Goal: Book appointment/travel/reservation

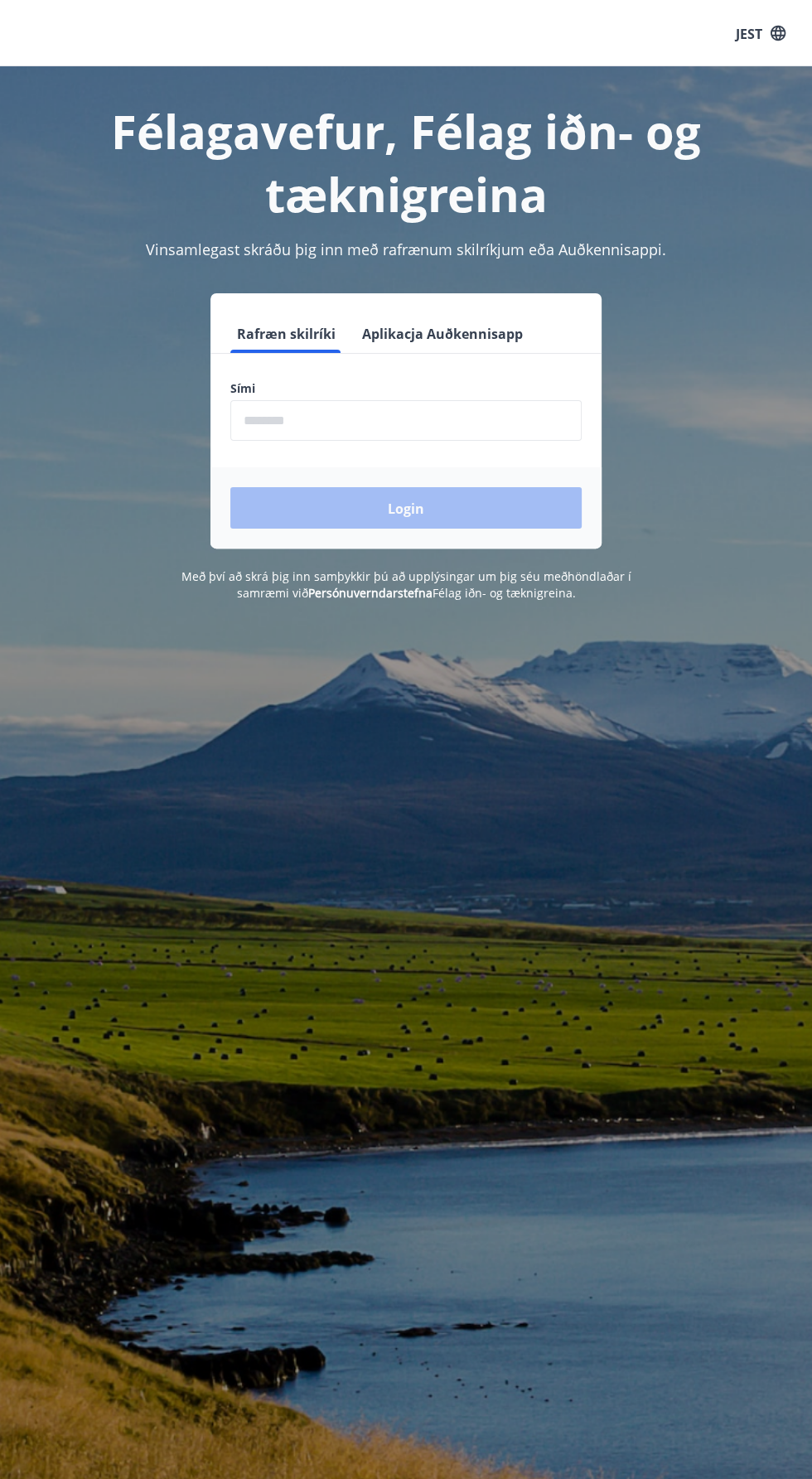
click at [292, 424] on input "phone" at bounding box center [406, 421] width 351 height 41
type input "********"
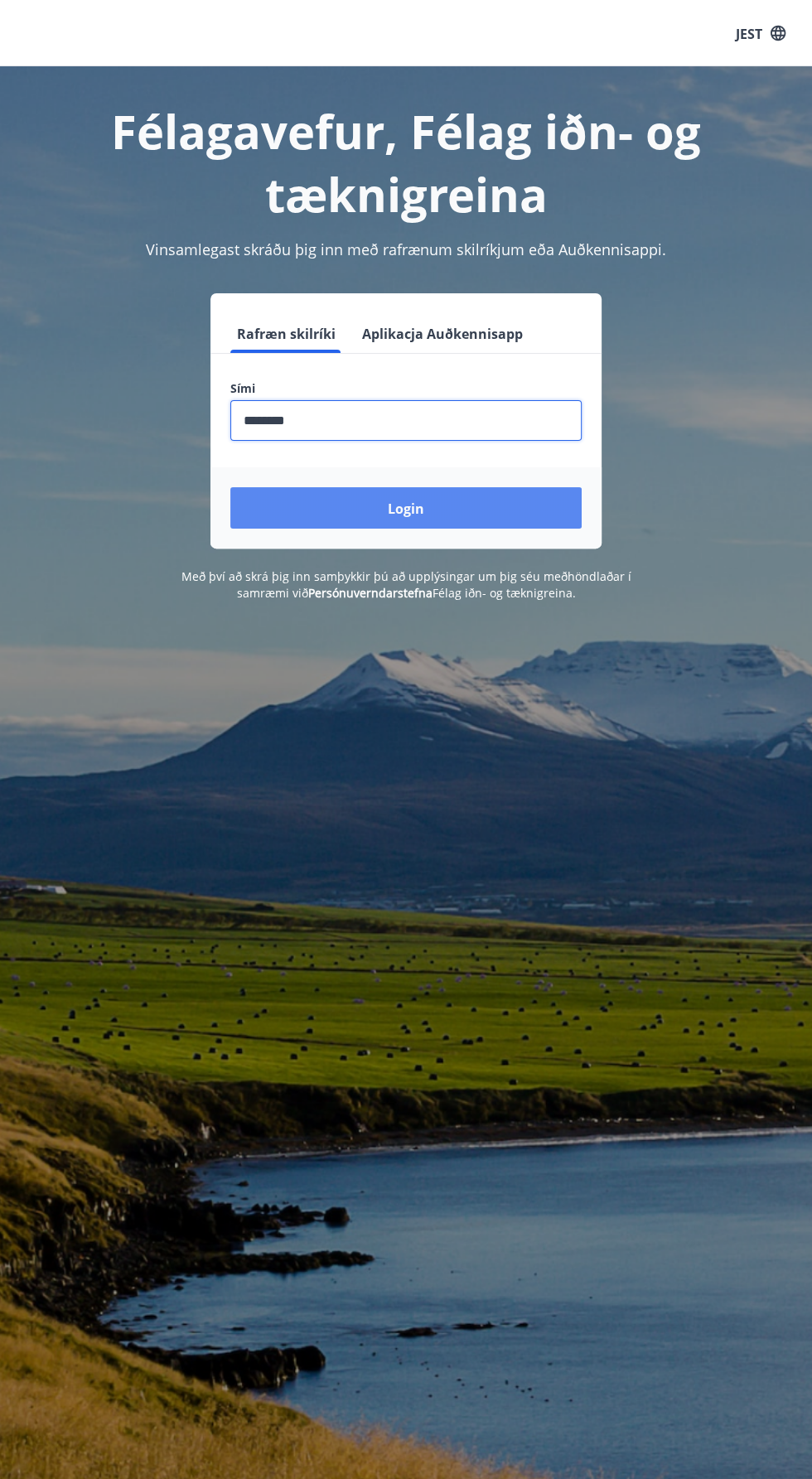
click at [287, 502] on button "Login" at bounding box center [406, 507] width 351 height 41
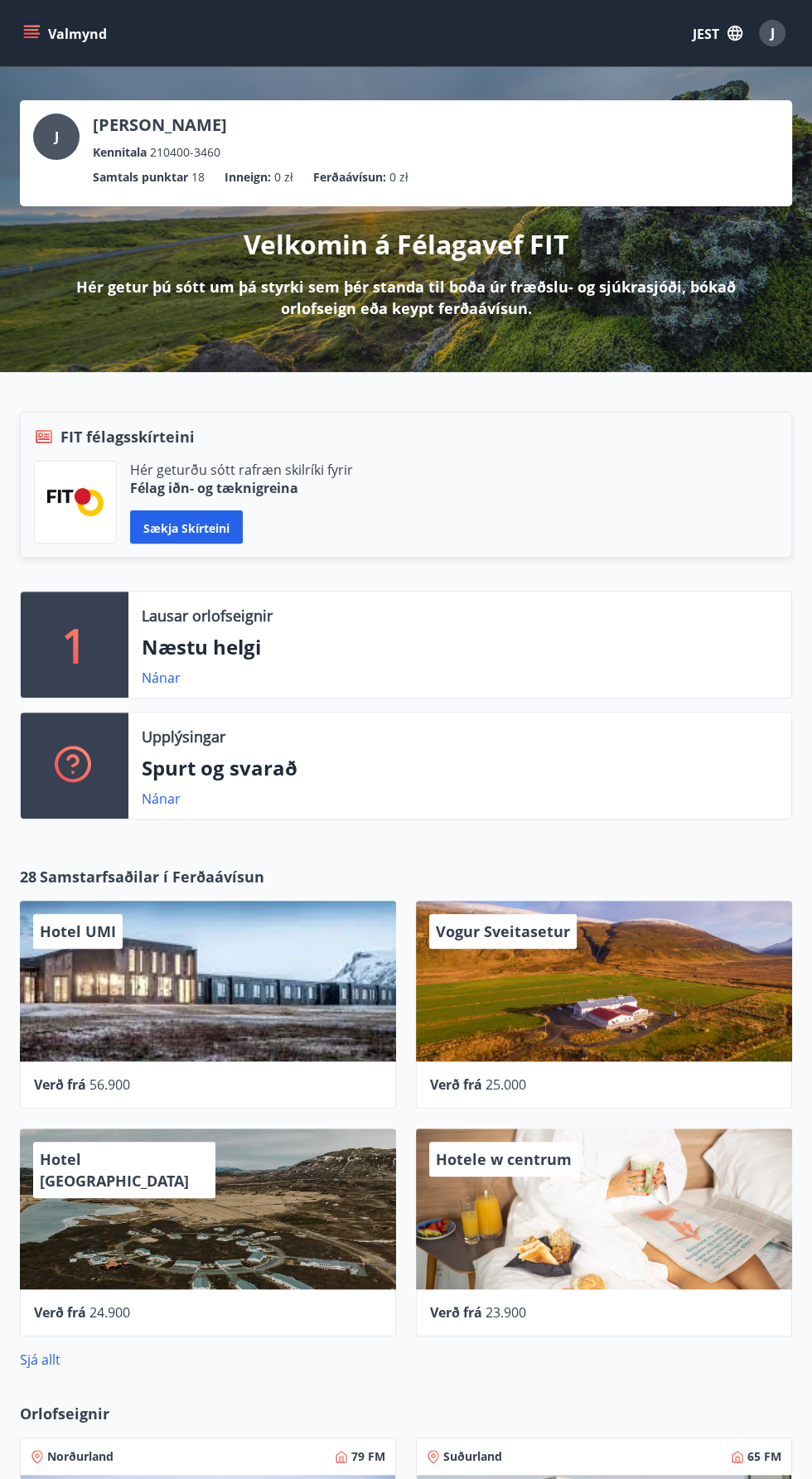
click at [29, 37] on icon "menu" at bounding box center [31, 38] width 14 height 2
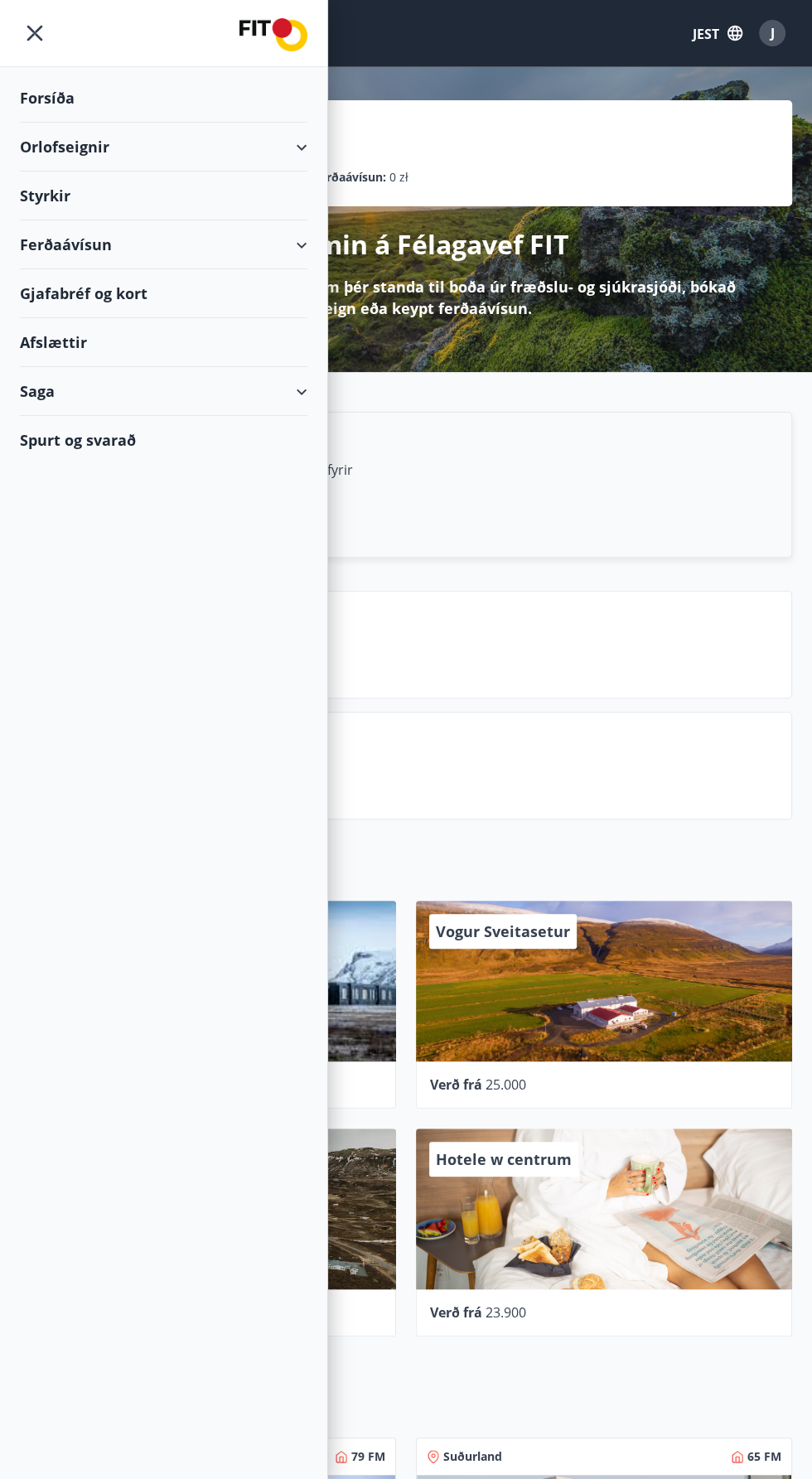
click at [34, 33] on icon "menu" at bounding box center [34, 33] width 3 height 3
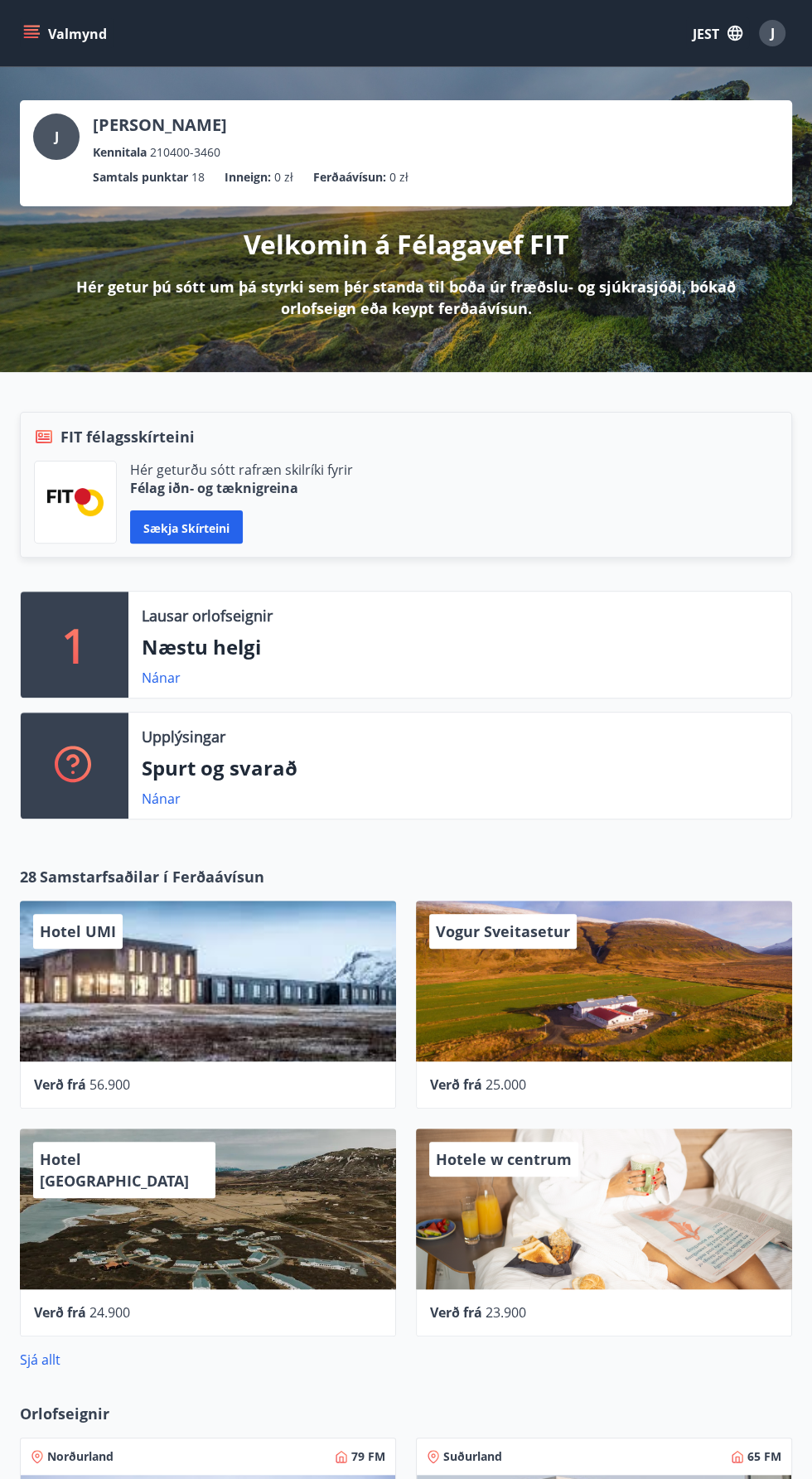
click at [30, 29] on icon "menu" at bounding box center [31, 30] width 14 height 2
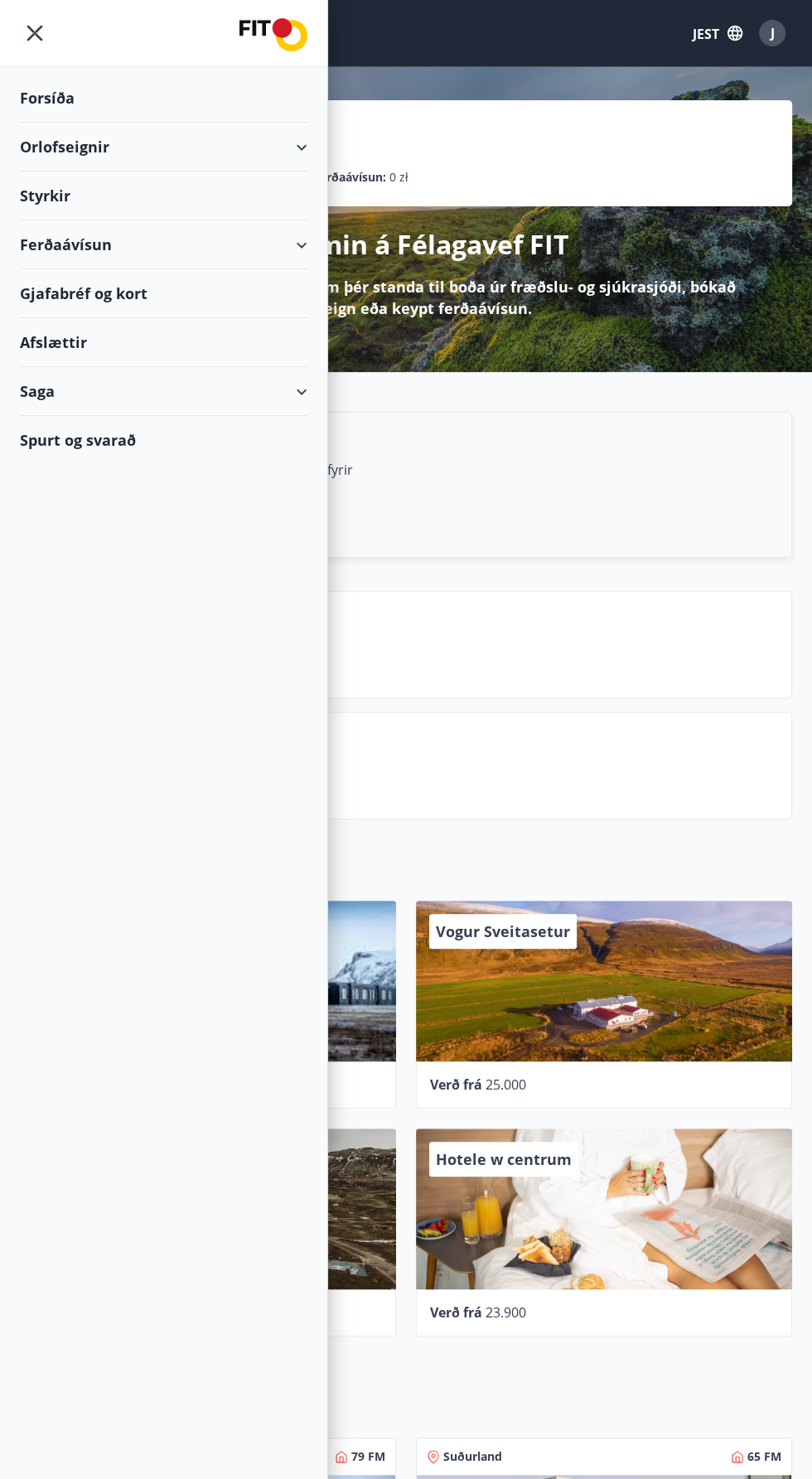
click at [63, 148] on font "Orlofseignir" at bounding box center [65, 147] width 90 height 20
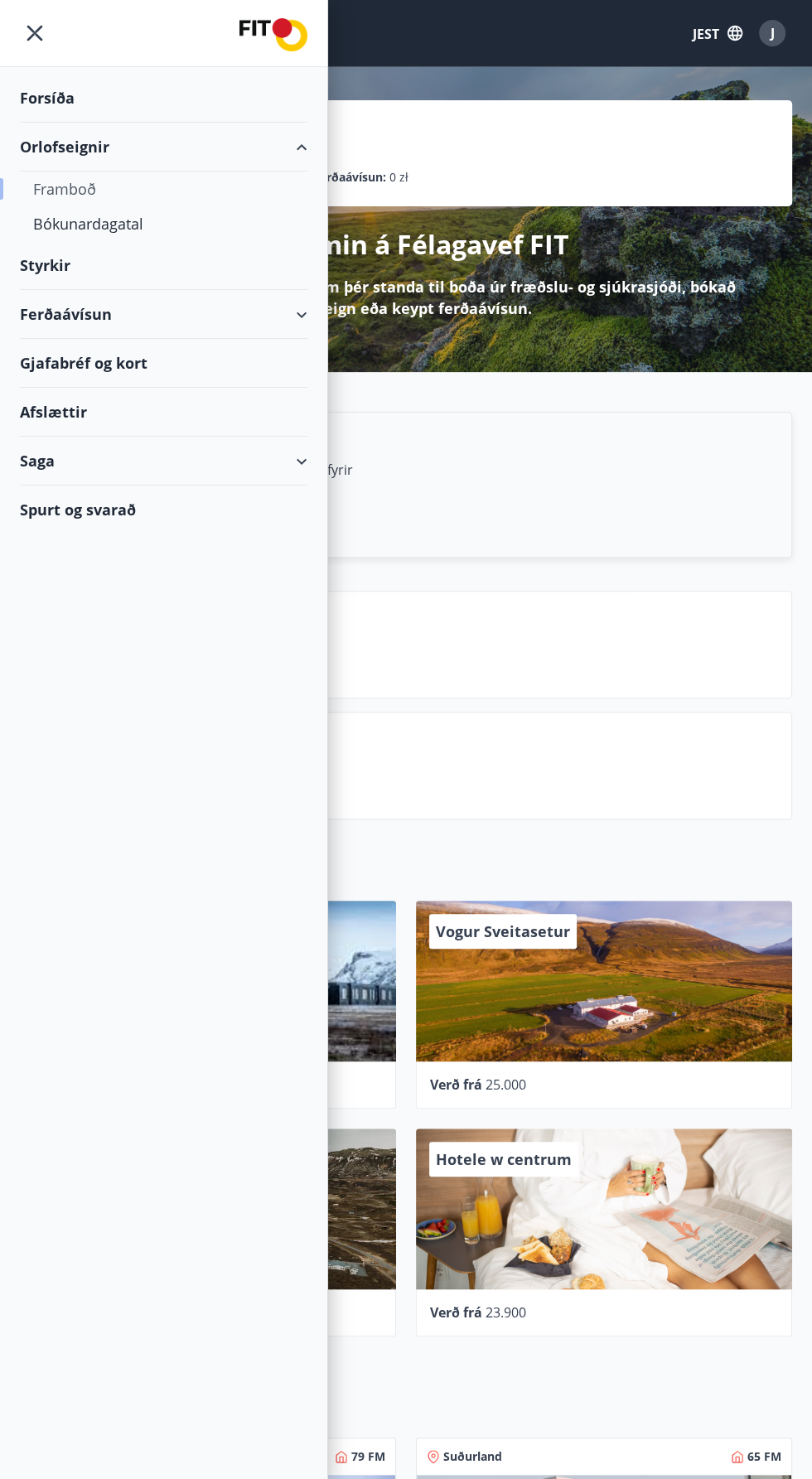
click at [44, 196] on font "Framboð" at bounding box center [64, 188] width 63 height 20
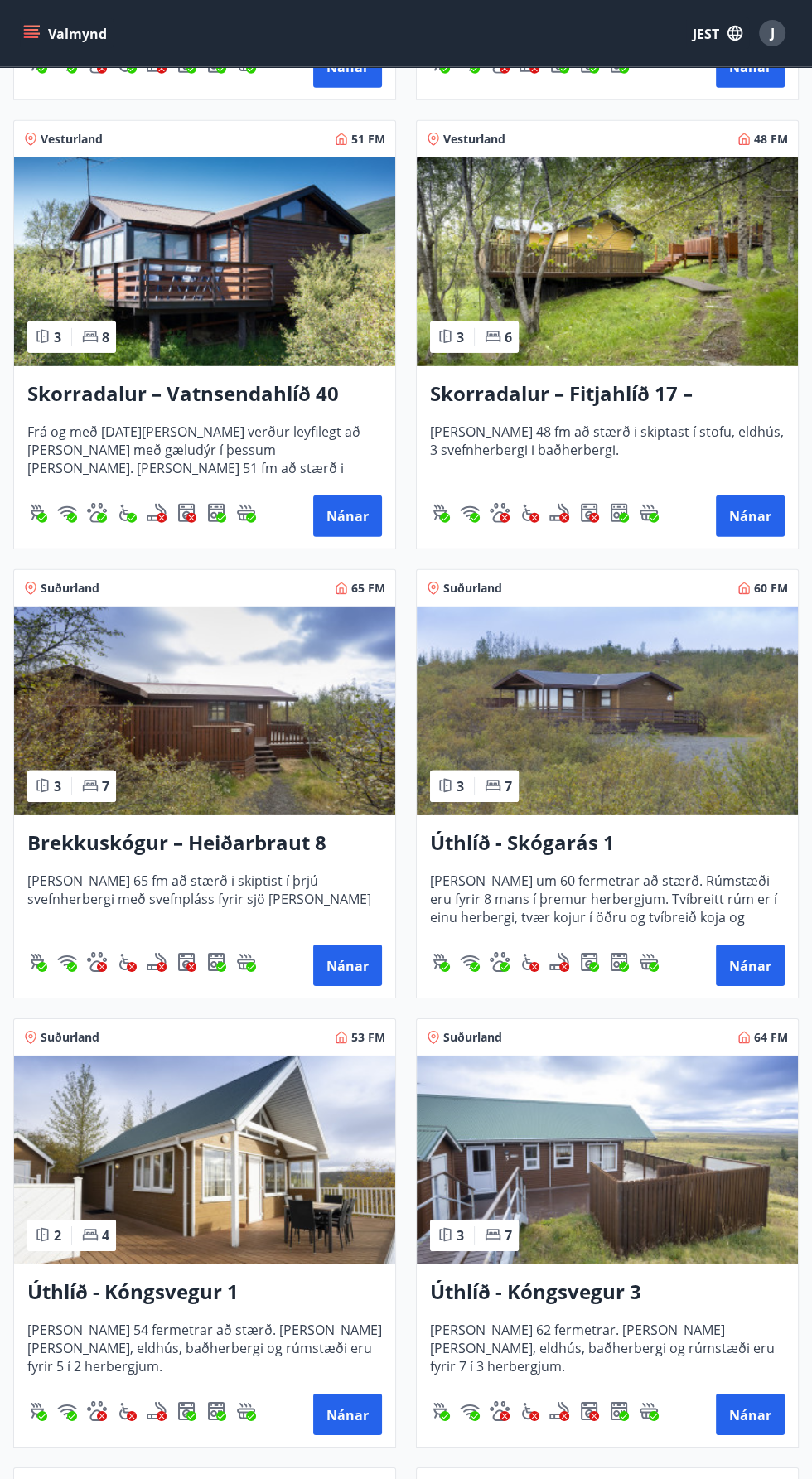
scroll to position [2948, 0]
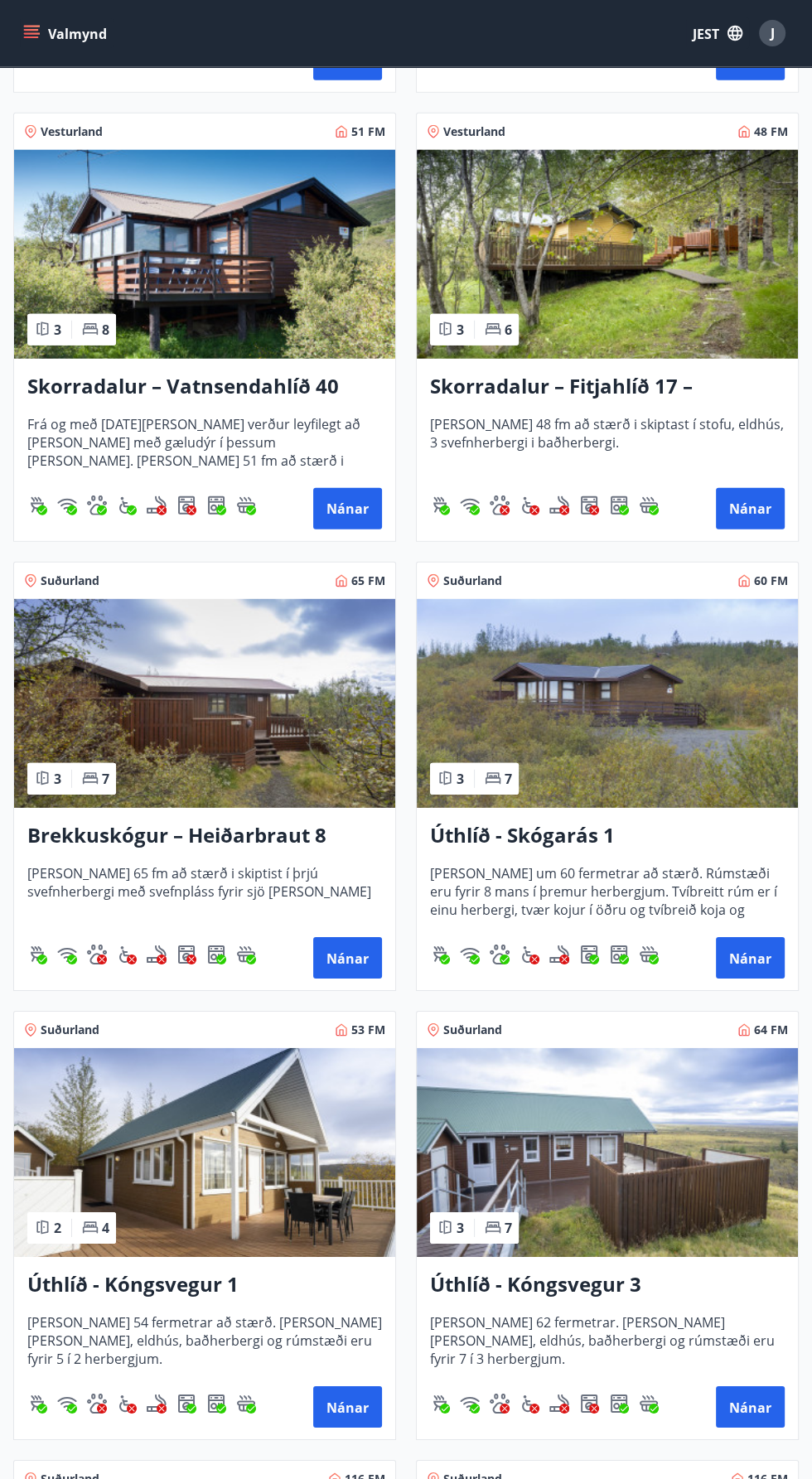
click at [596, 823] on font "Úthlíð - Skógarás 1" at bounding box center [522, 835] width 184 height 27
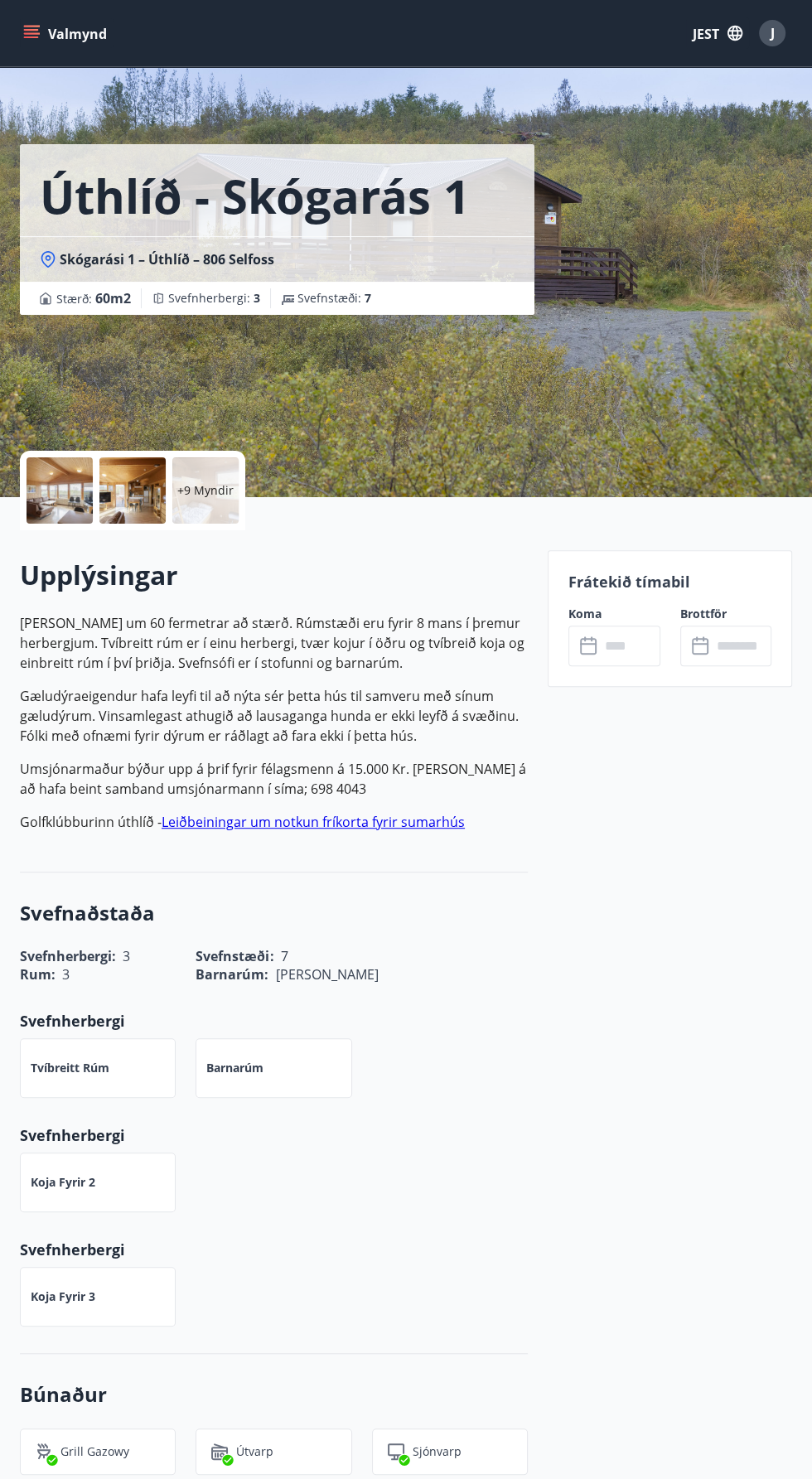
click at [56, 466] on div at bounding box center [59, 490] width 67 height 67
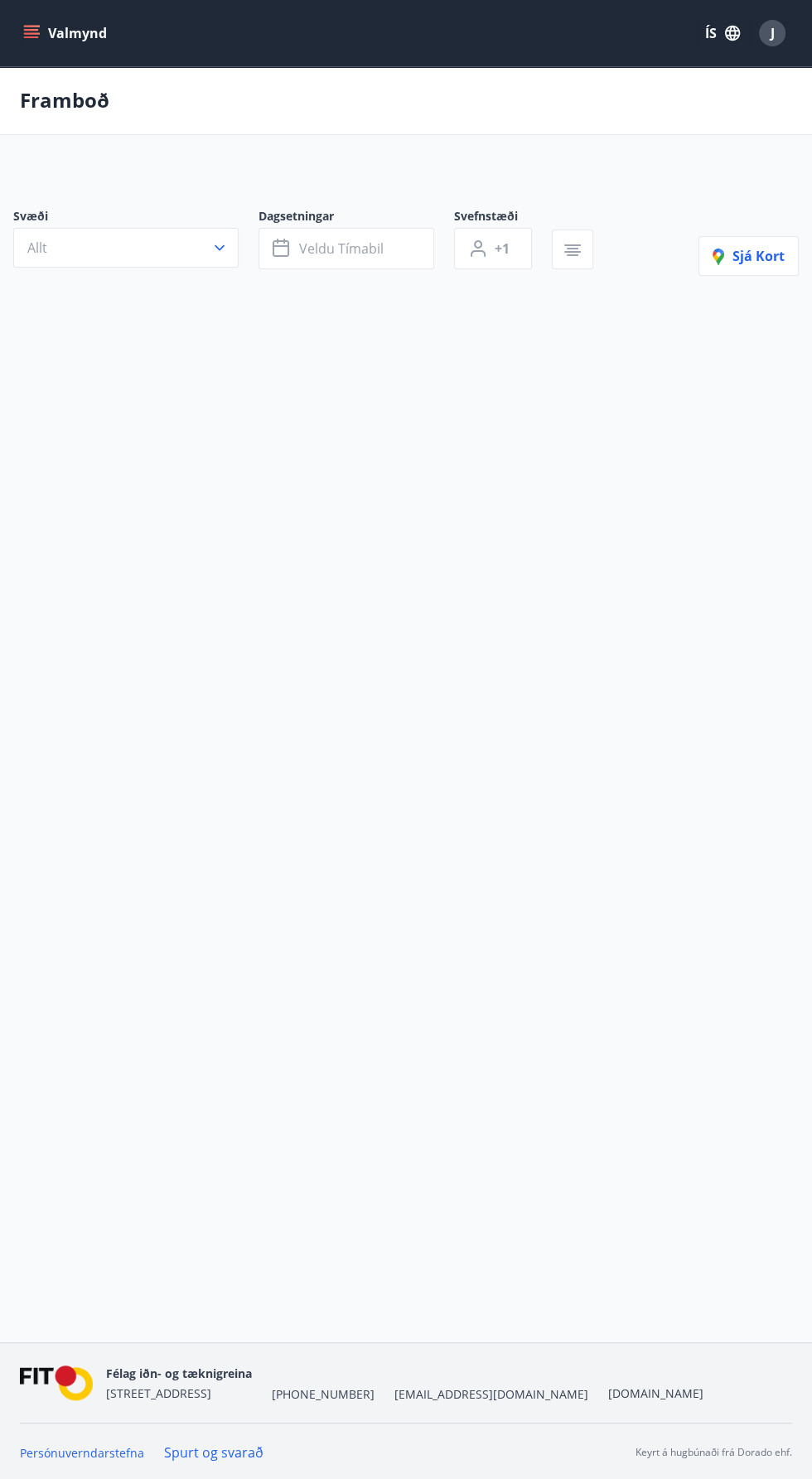
scroll to position [110, 0]
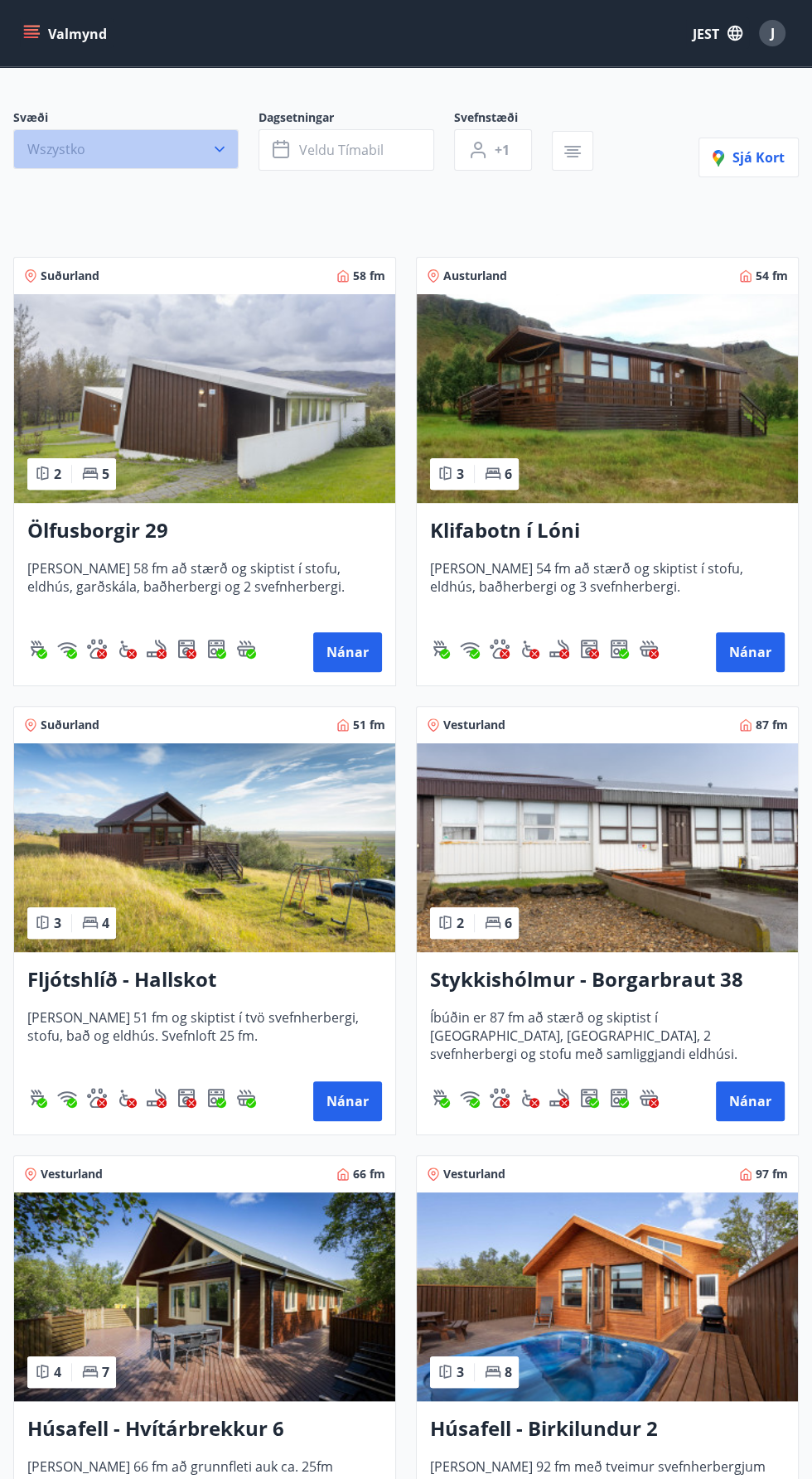
click at [75, 137] on button "Wszystko" at bounding box center [126, 149] width 226 height 40
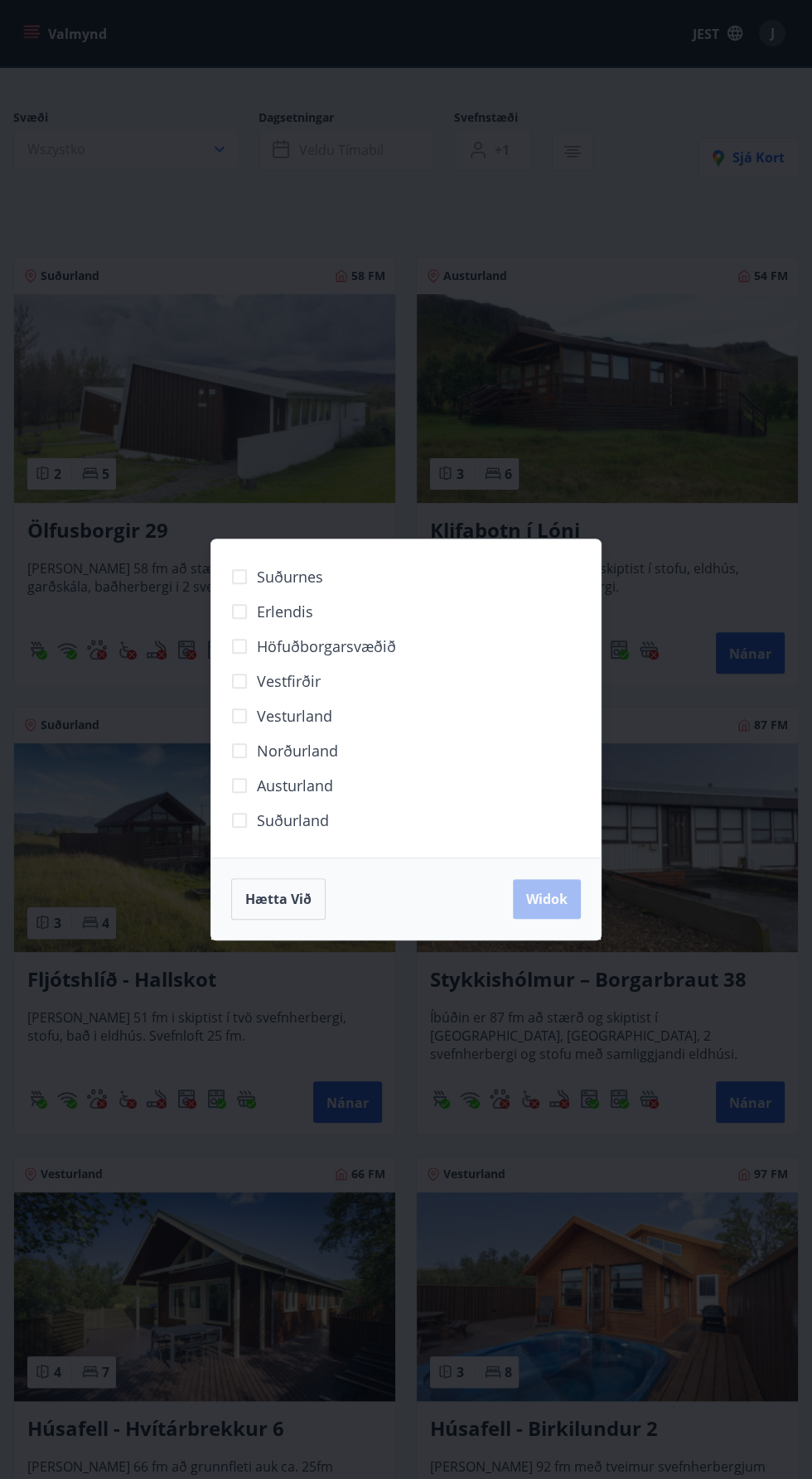
click at [71, 668] on div "Suðurnes Erlendis Höfuðborgarsvæðið Vestfirðir Vesturland Norðurland Austurland…" at bounding box center [406, 739] width 812 height 1479
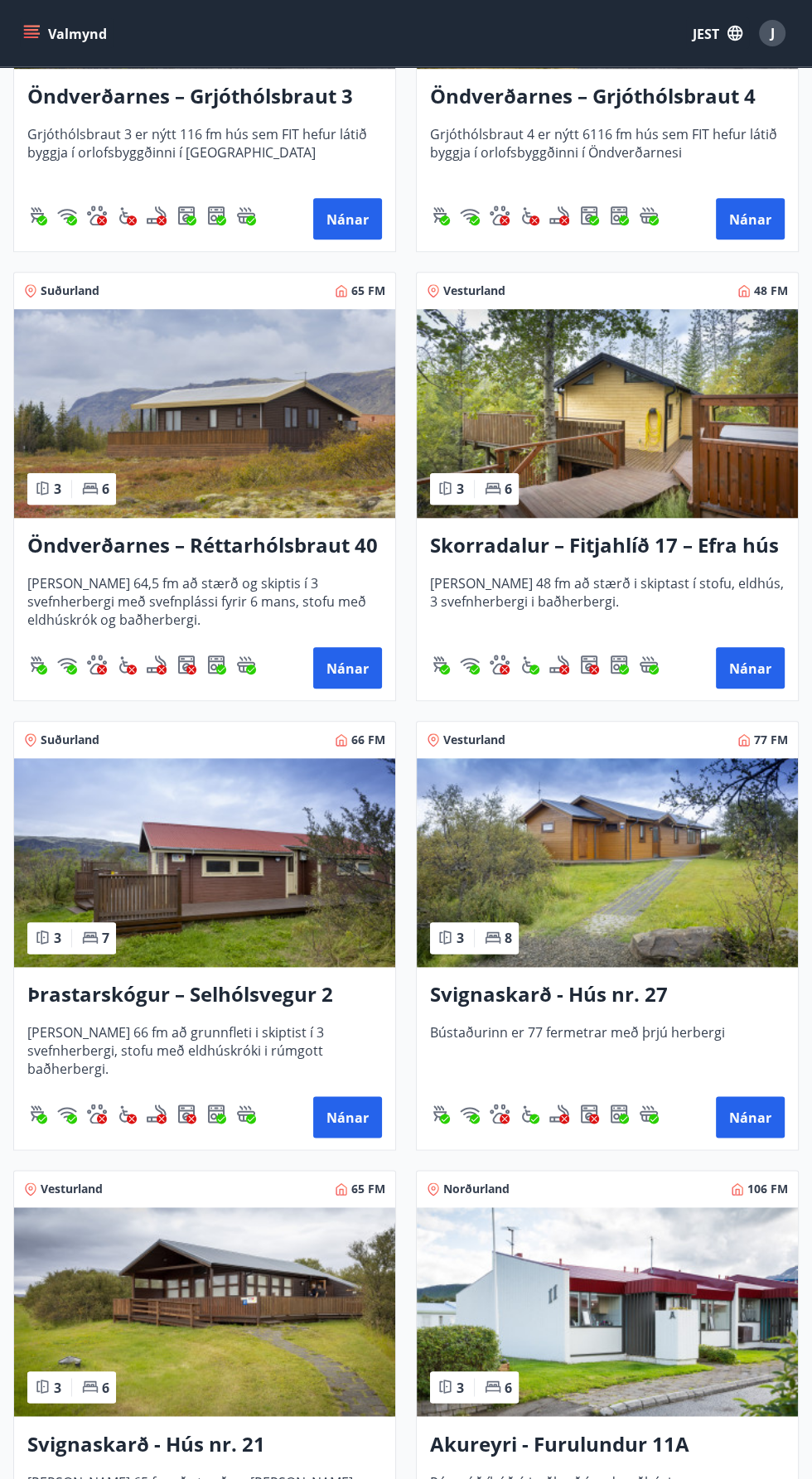
scroll to position [5014, 0]
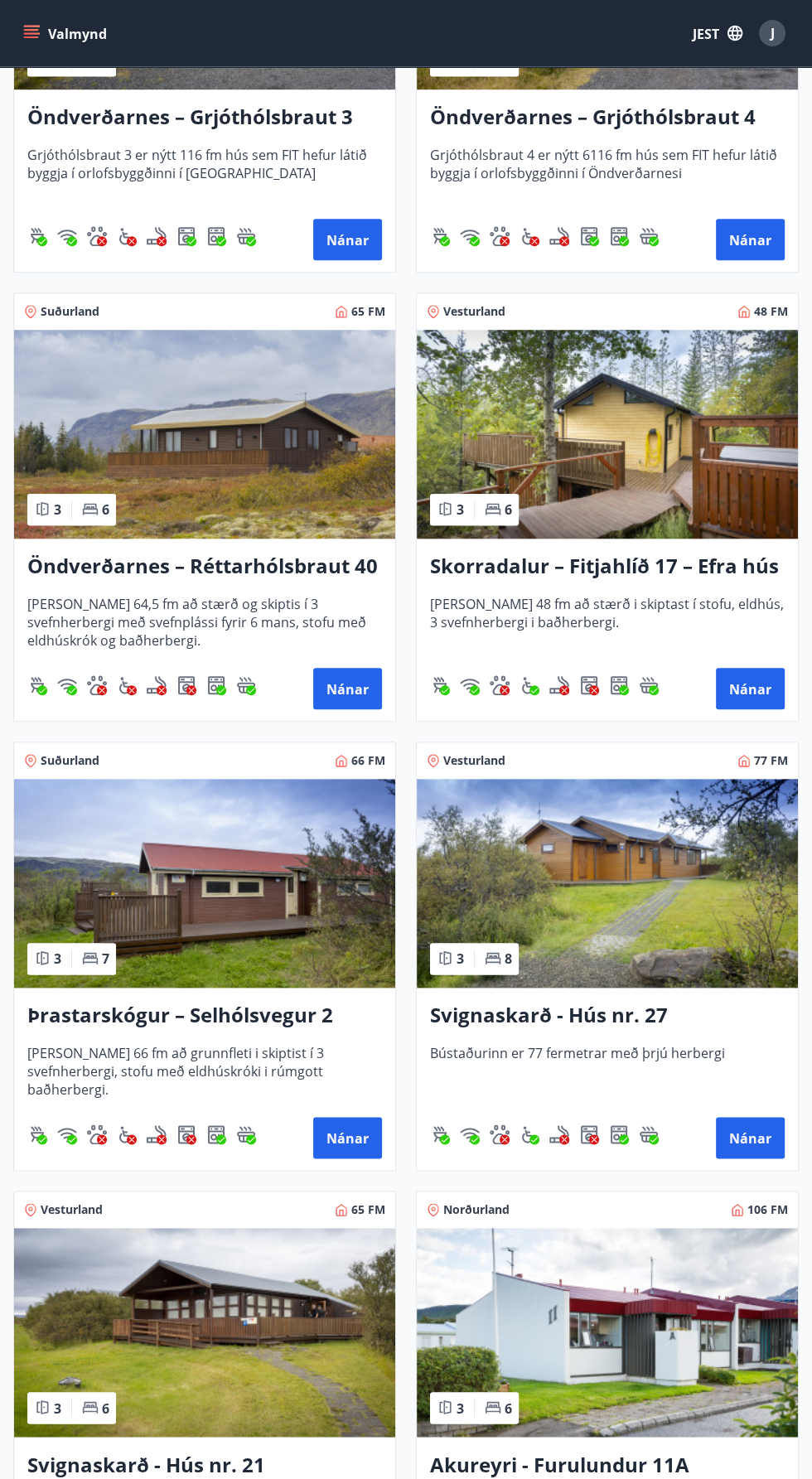
click at [680, 999] on div "Svignaskarð - Hús nr. 27 Bústaðurinn er 77 fermetrar með þrjú herbergi Nánar" at bounding box center [607, 1079] width 381 height 182
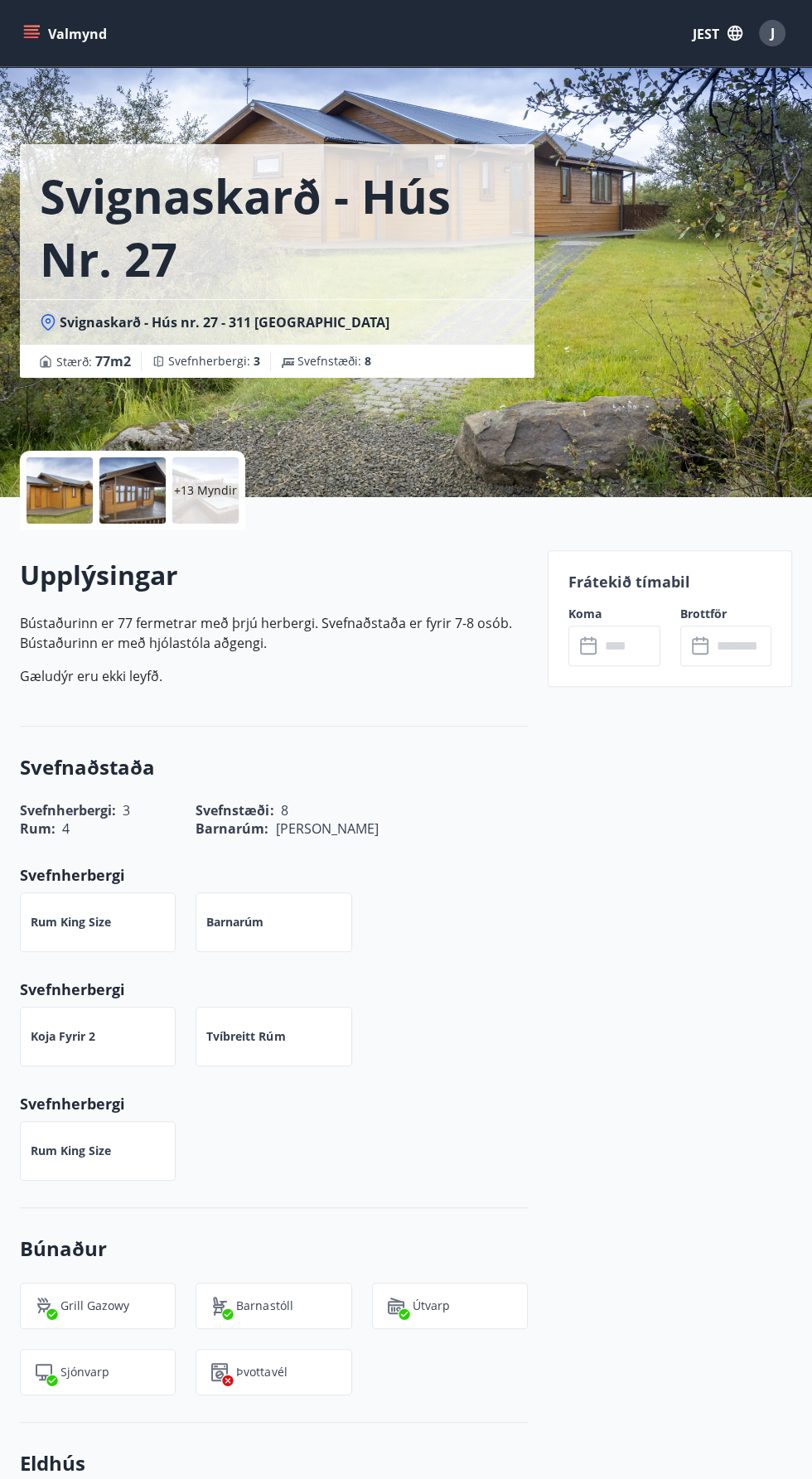
click at [53, 473] on div at bounding box center [59, 490] width 67 height 67
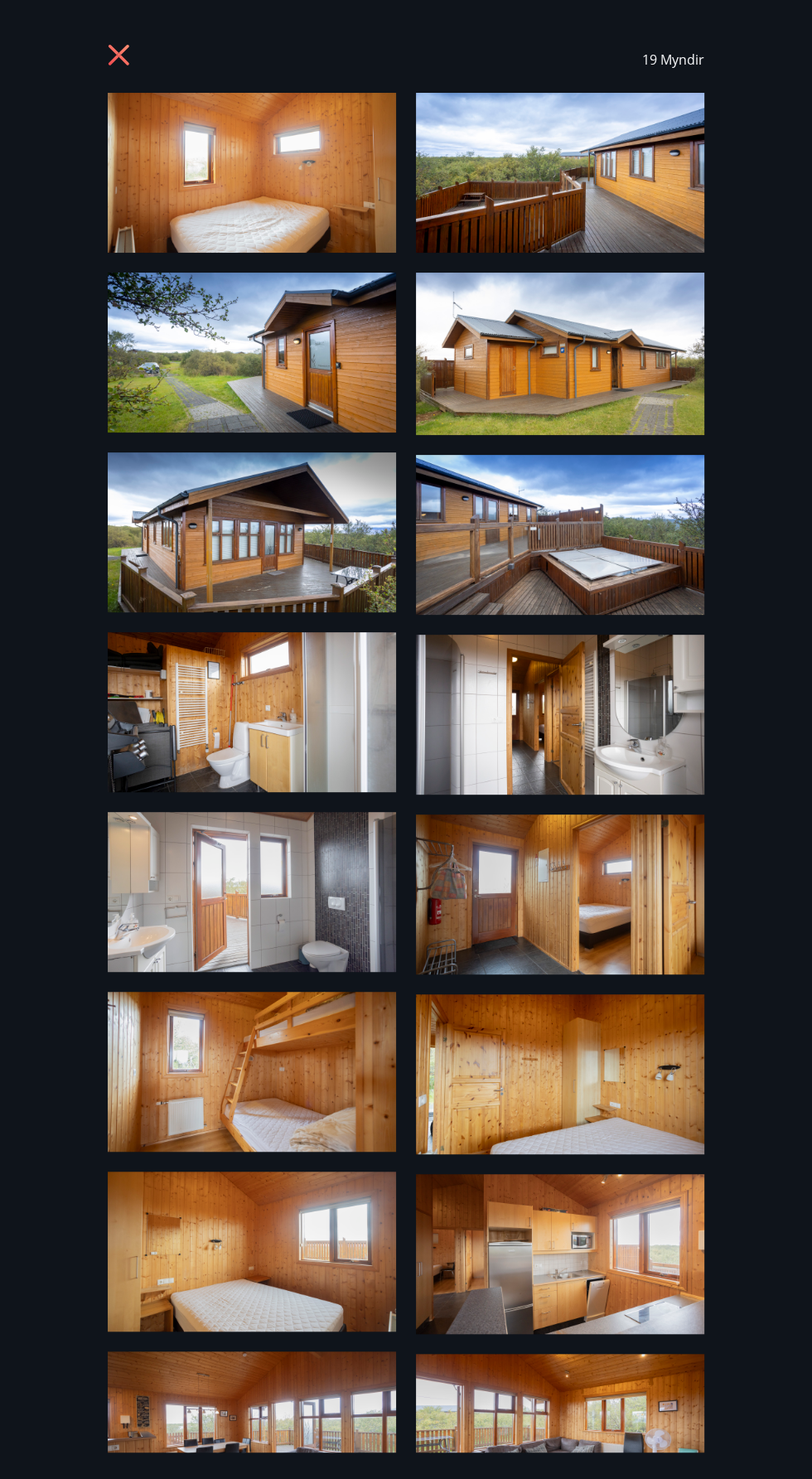
click at [649, 576] on img at bounding box center [559, 534] width 288 height 160
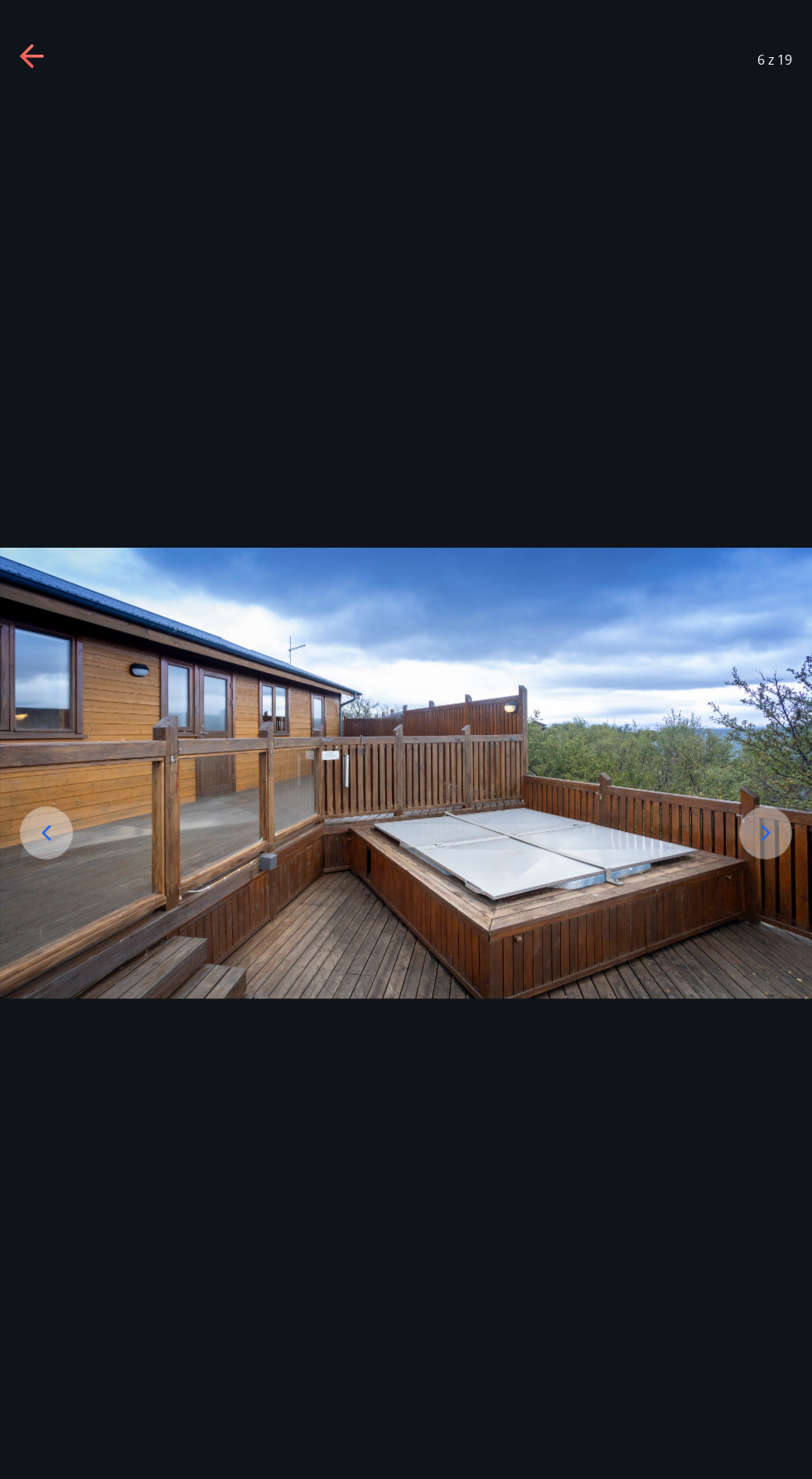
click at [760, 846] on icon at bounding box center [765, 832] width 26 height 26
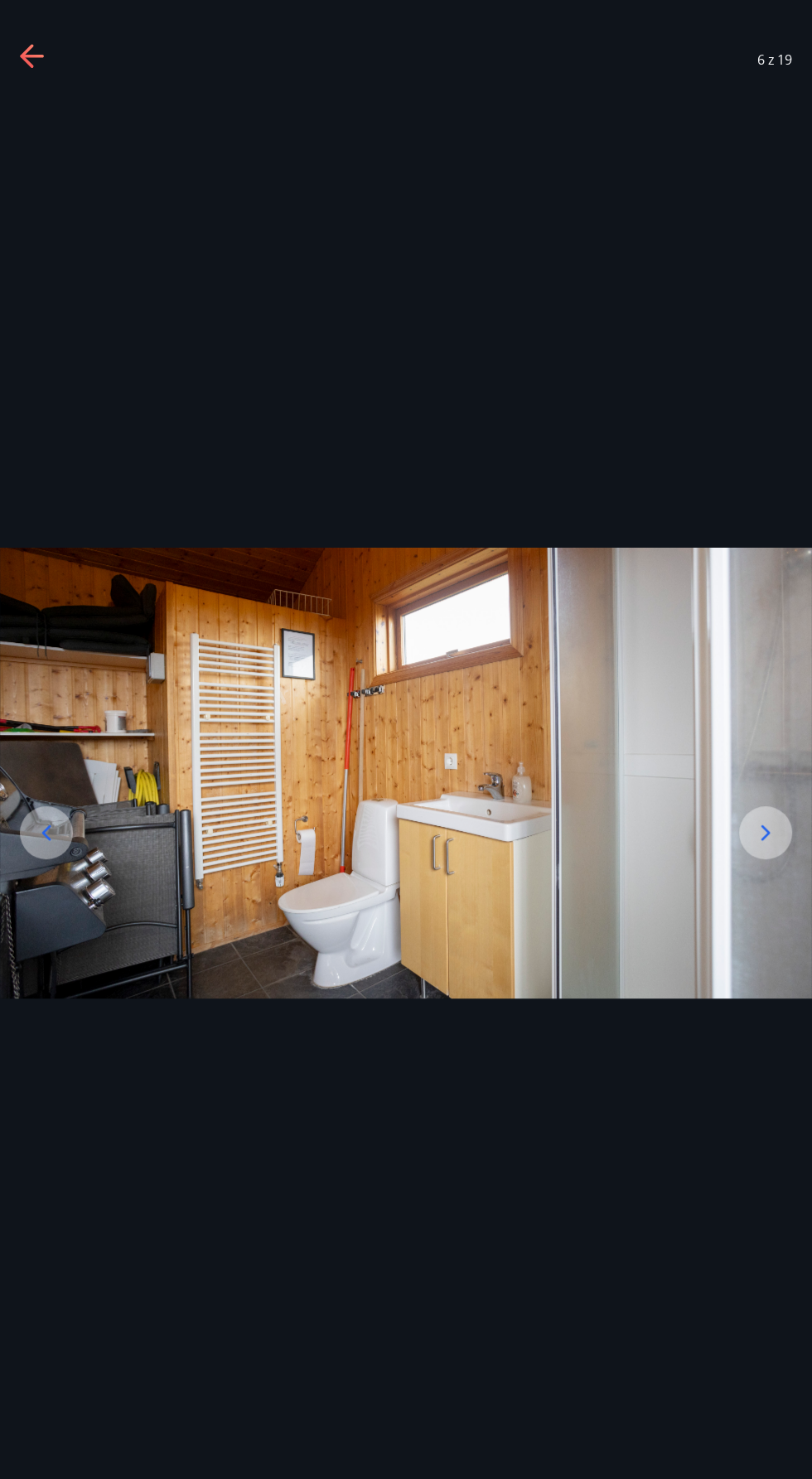
click at [774, 859] on div at bounding box center [765, 833] width 53 height 53
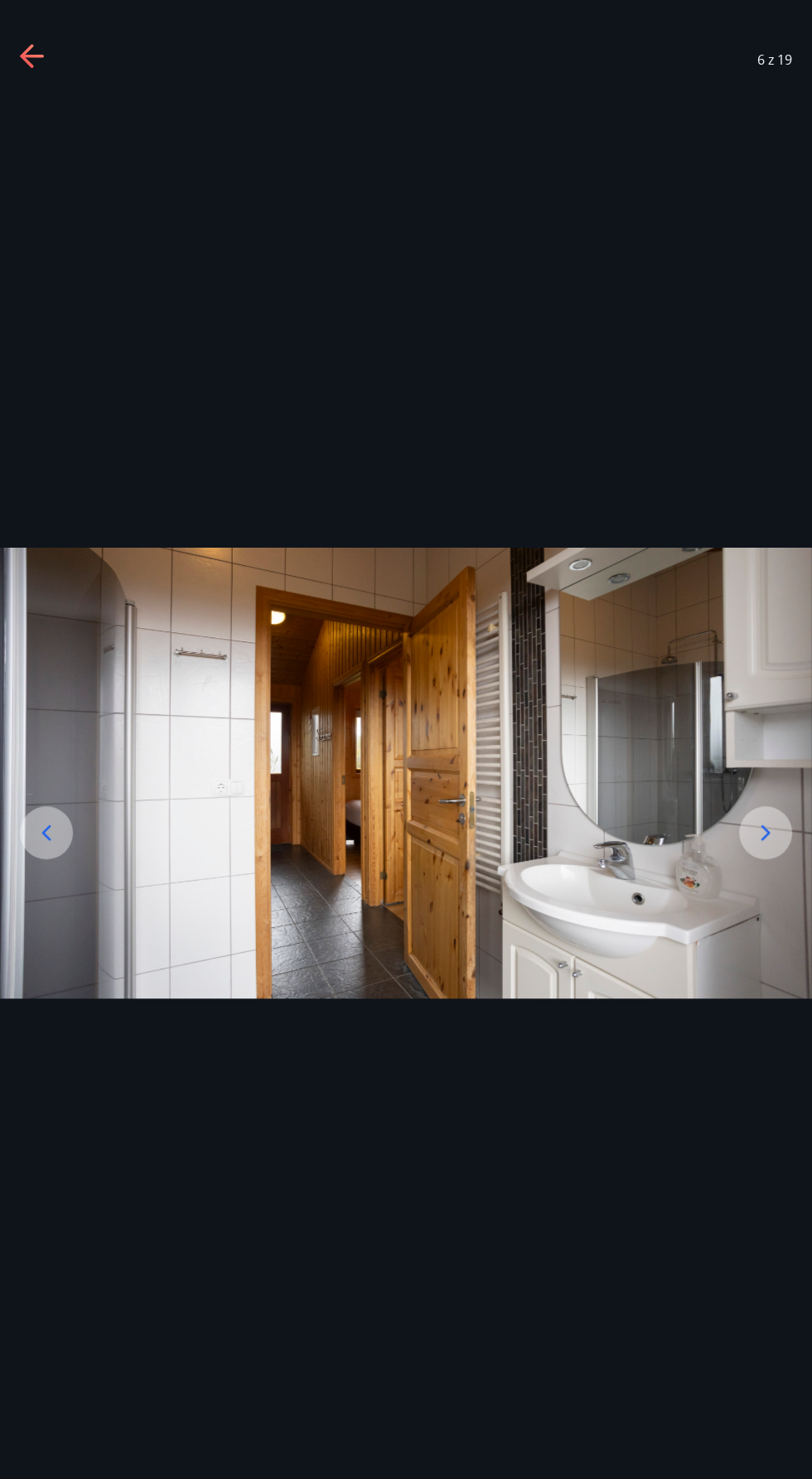
click at [772, 859] on div at bounding box center [765, 833] width 53 height 53
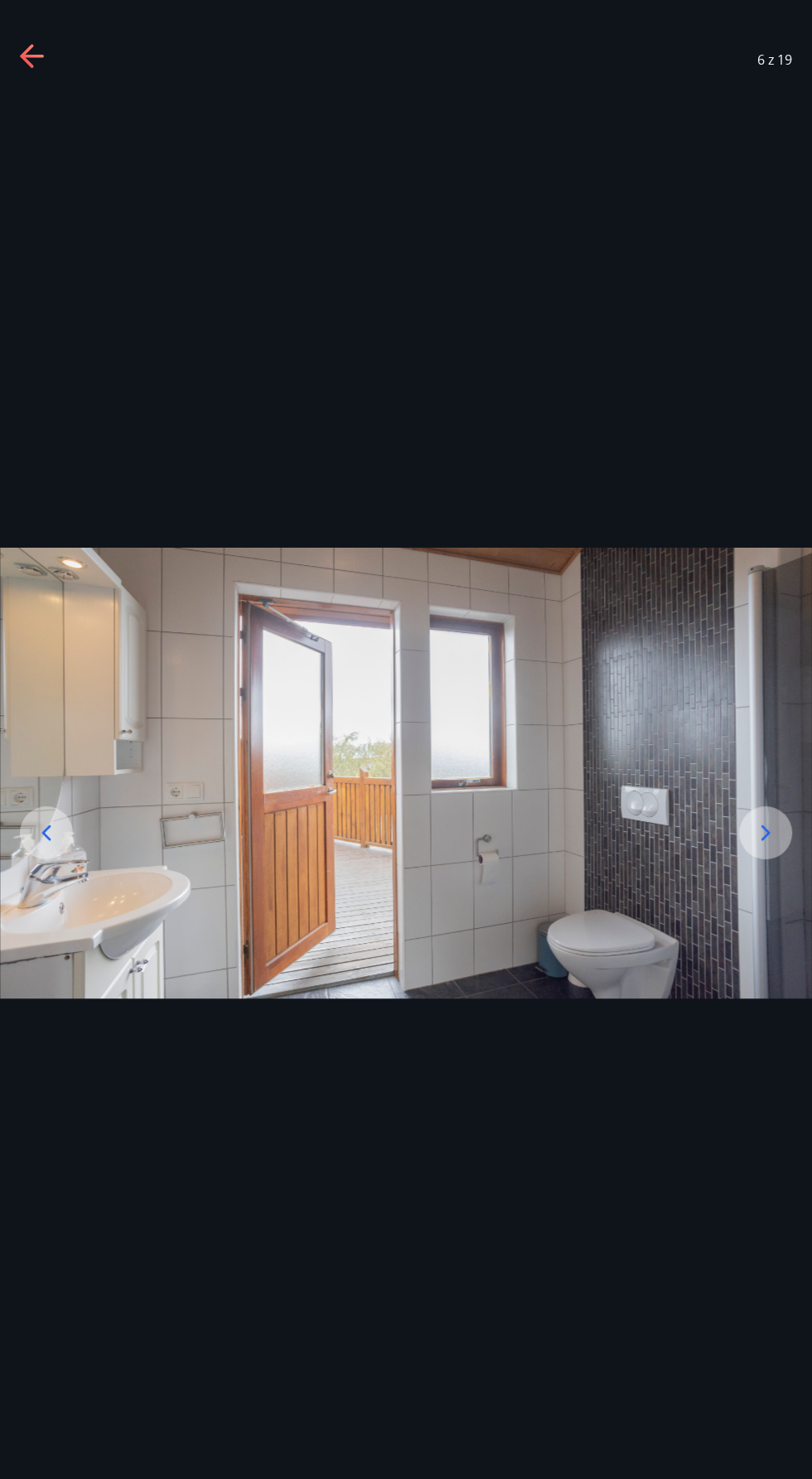
click at [763, 855] on img at bounding box center [406, 773] width 812 height 451
click at [766, 847] on img at bounding box center [406, 773] width 812 height 451
click at [50, 849] on img at bounding box center [406, 773] width 812 height 451
click at [38, 67] on icon at bounding box center [33, 57] width 26 height 26
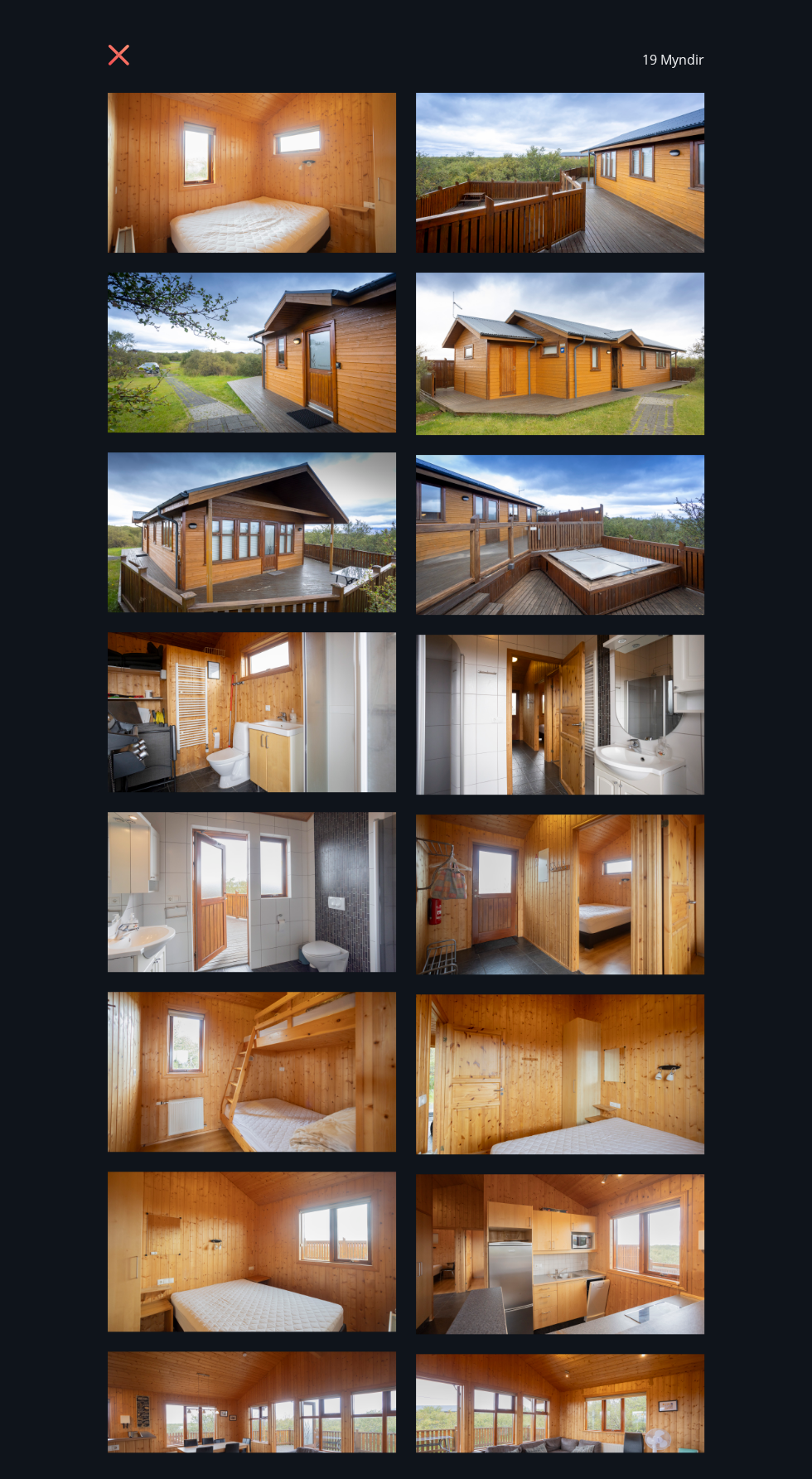
click at [125, 56] on icon at bounding box center [121, 57] width 26 height 26
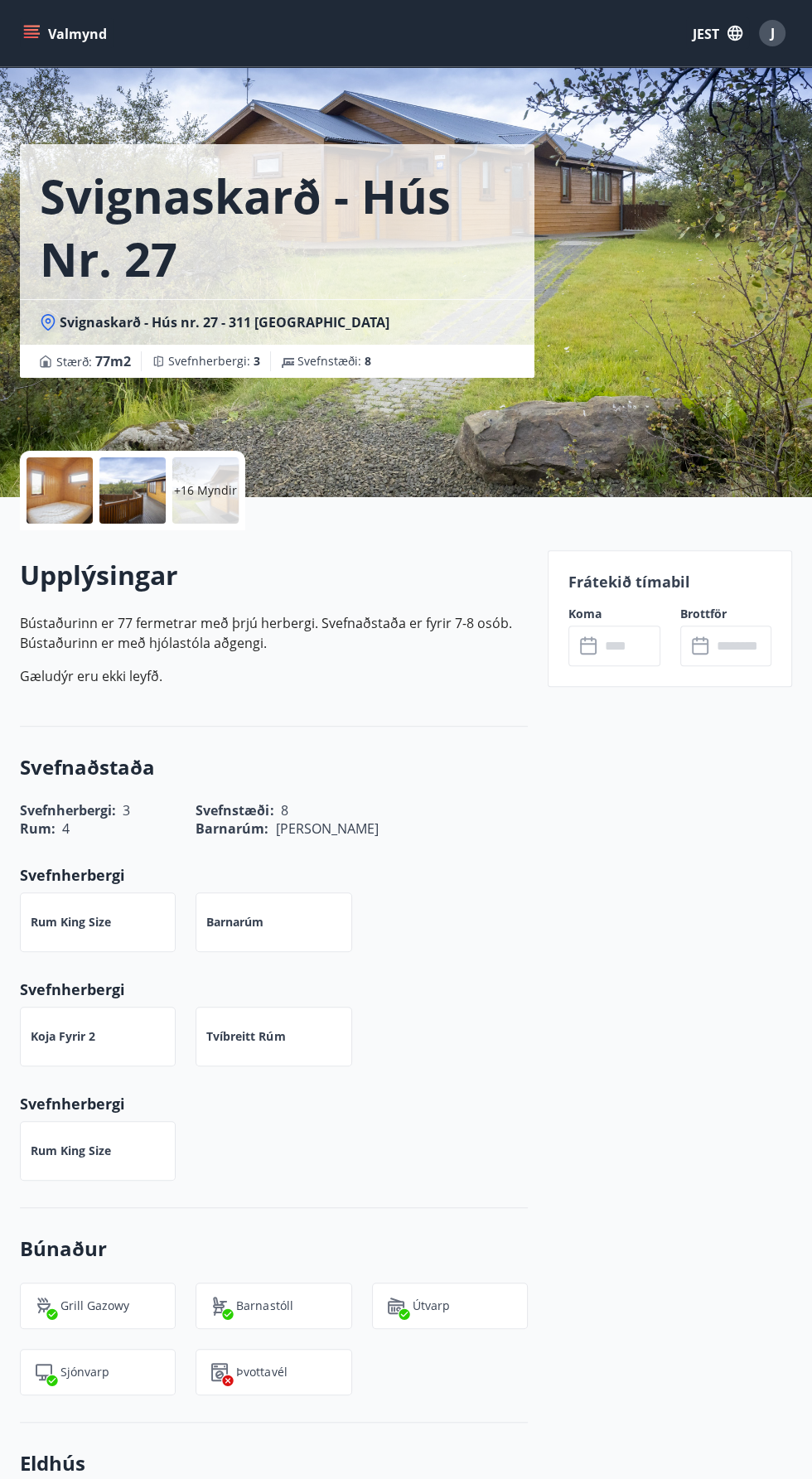
click at [73, 502] on div at bounding box center [59, 490] width 67 height 67
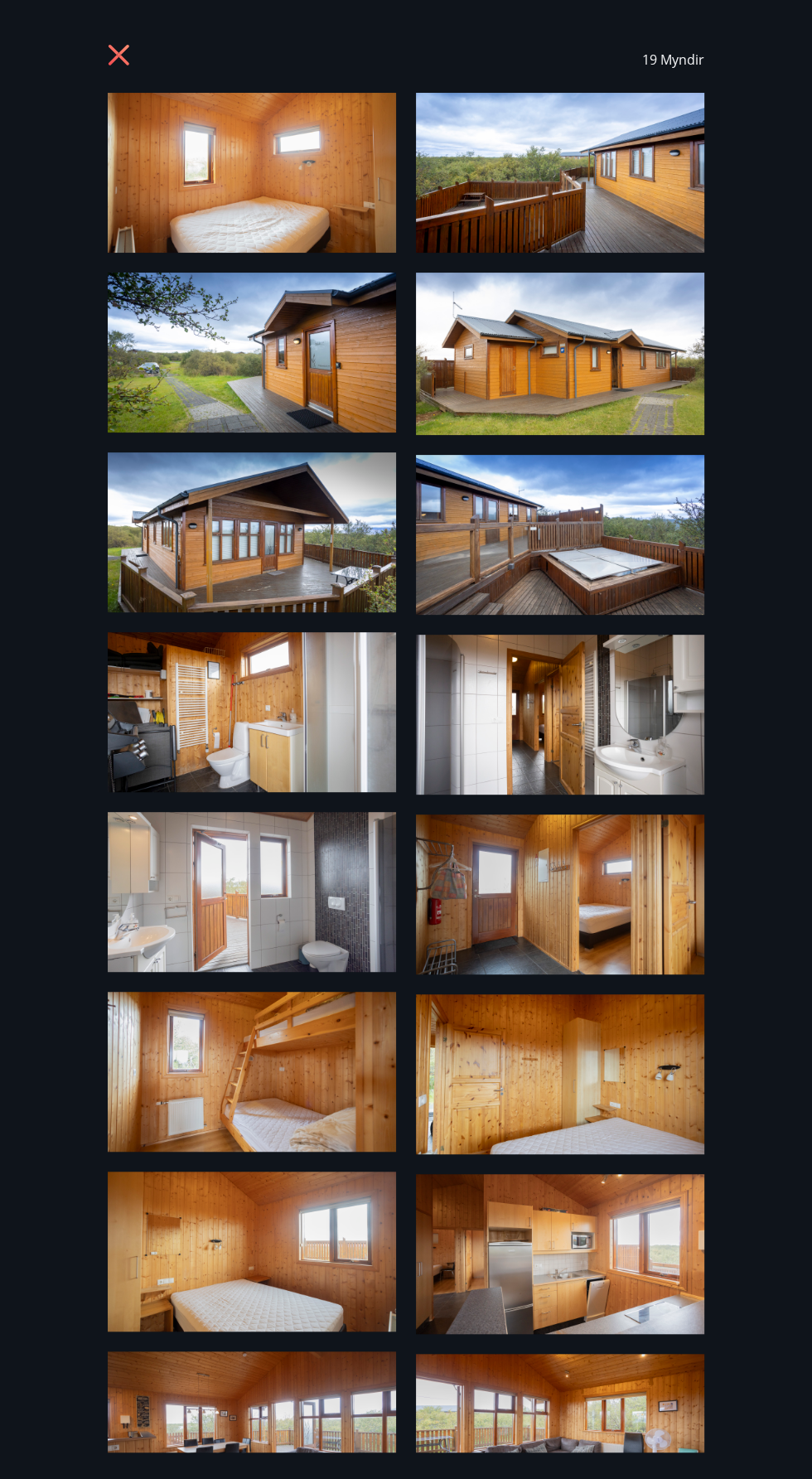
click at [124, 46] on icon at bounding box center [121, 57] width 26 height 26
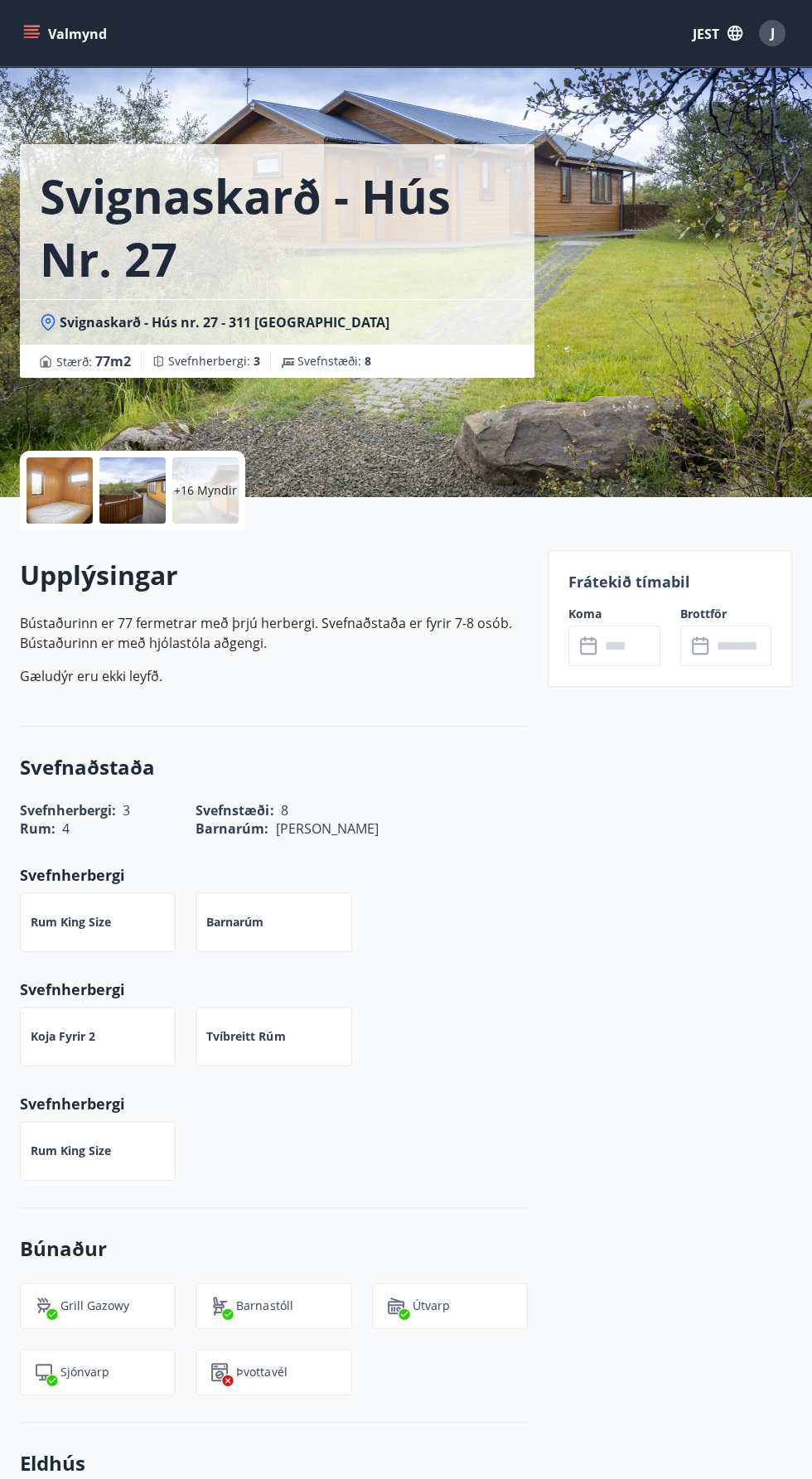
click at [641, 654] on input "text" at bounding box center [630, 645] width 60 height 41
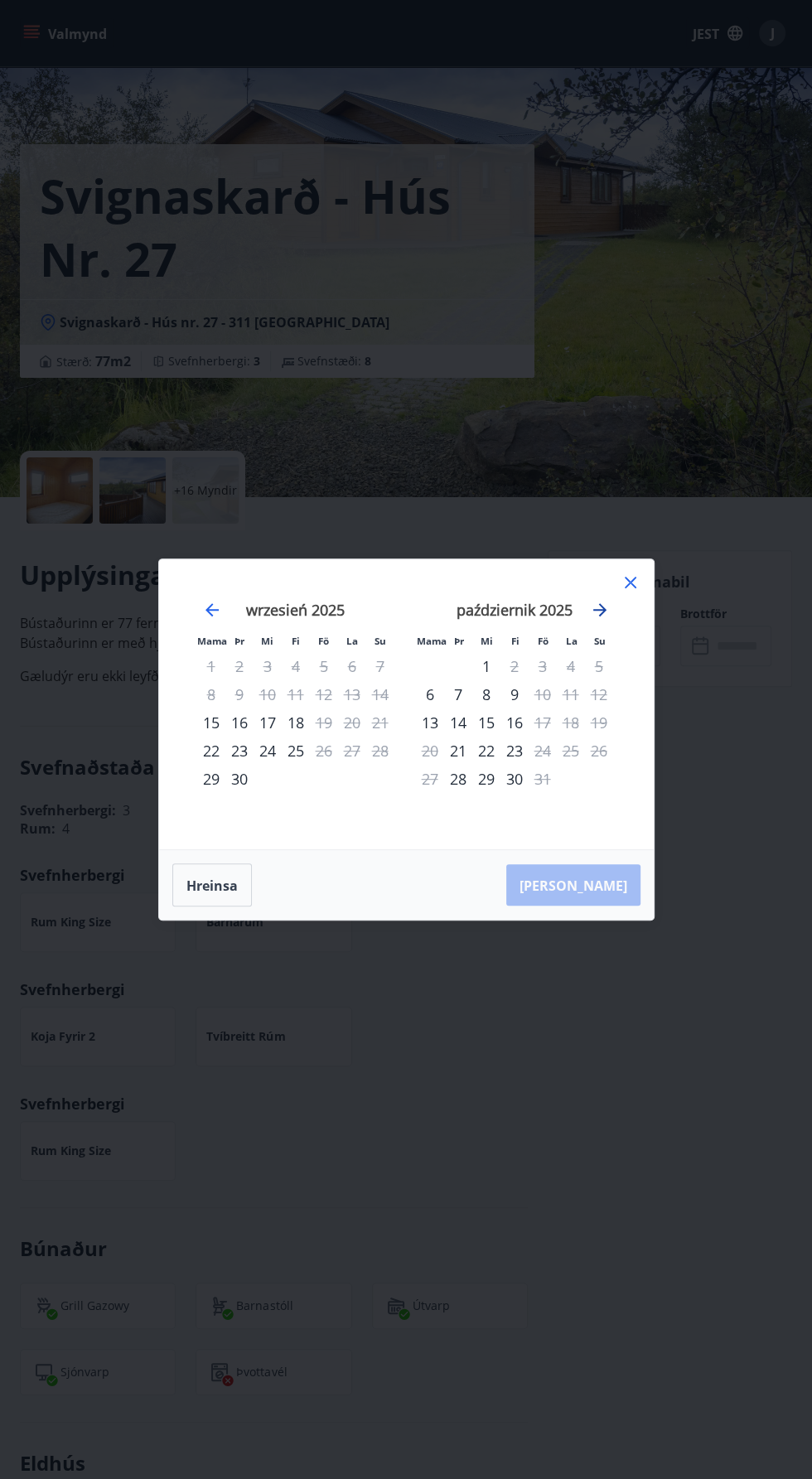
click at [599, 610] on icon "Przejdź dalej, aby przejść do następnego miesiąca." at bounding box center [600, 610] width 14 height 14
click at [416, 673] on div "1" at bounding box center [429, 666] width 28 height 28
click at [606, 666] on div "7" at bounding box center [598, 666] width 28 height 28
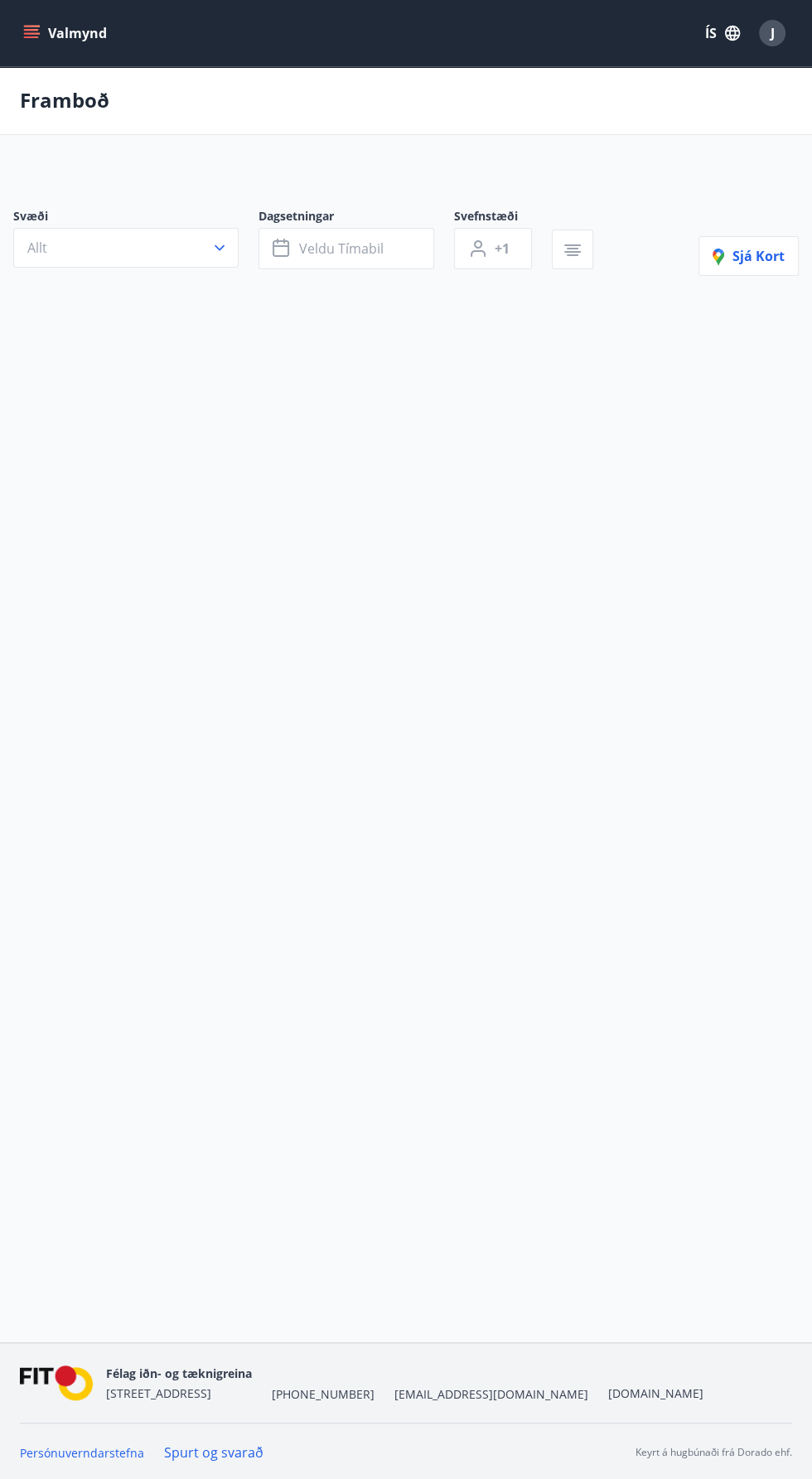
scroll to position [110, 0]
